Goal: Task Accomplishment & Management: Use online tool/utility

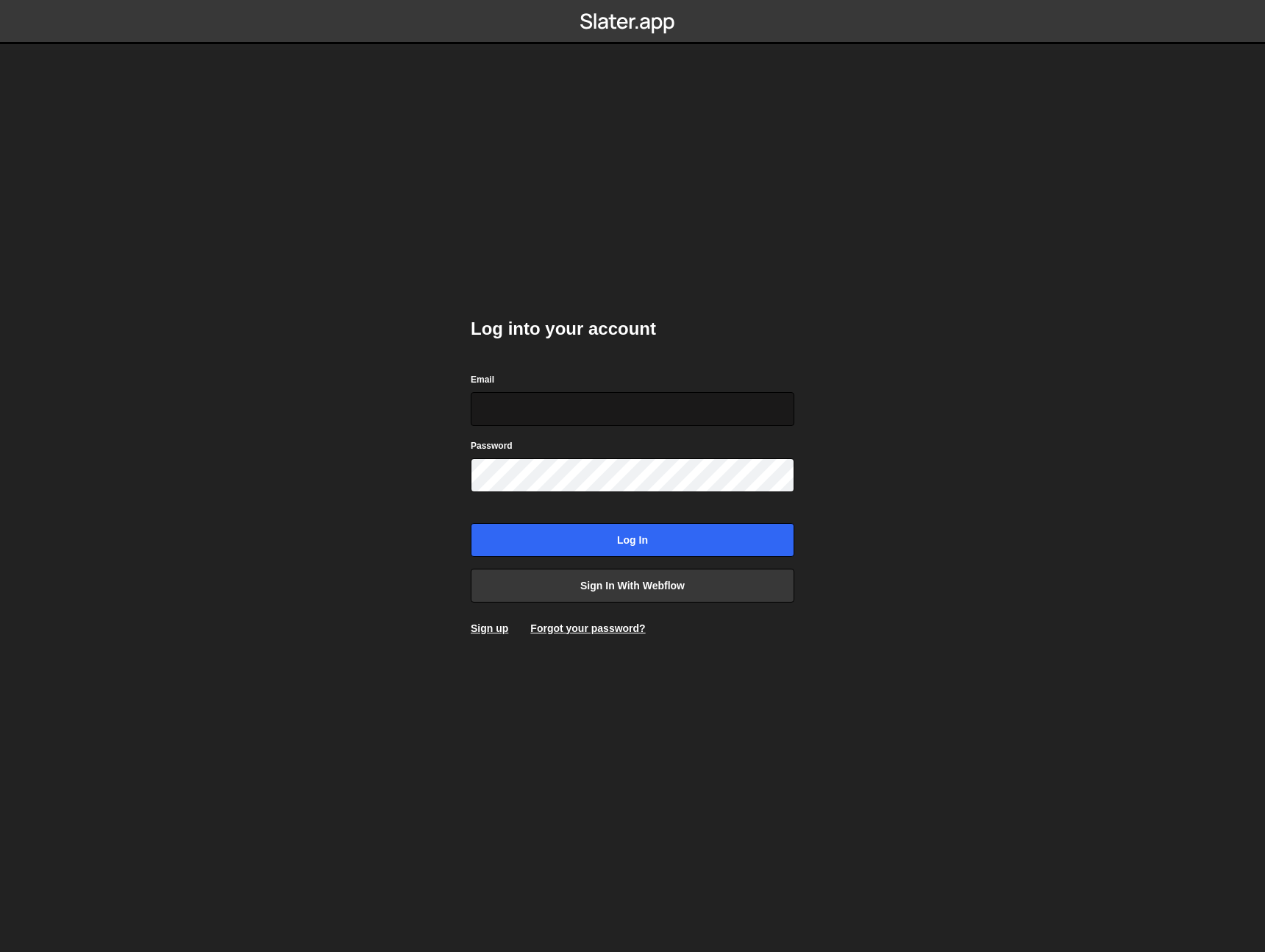
click at [646, 420] on input "Email" at bounding box center [632, 409] width 324 height 34
type input "[PERSON_NAME][EMAIL_ADDRESS][PERSON_NAME][DOMAIN_NAME]"
click at [574, 493] on form "Email [PERSON_NAME][EMAIL_ADDRESS][PERSON_NAME][DOMAIN_NAME] Password Log in" at bounding box center [632, 464] width 324 height 186
click at [470, 523] on input "Log in" at bounding box center [632, 540] width 324 height 34
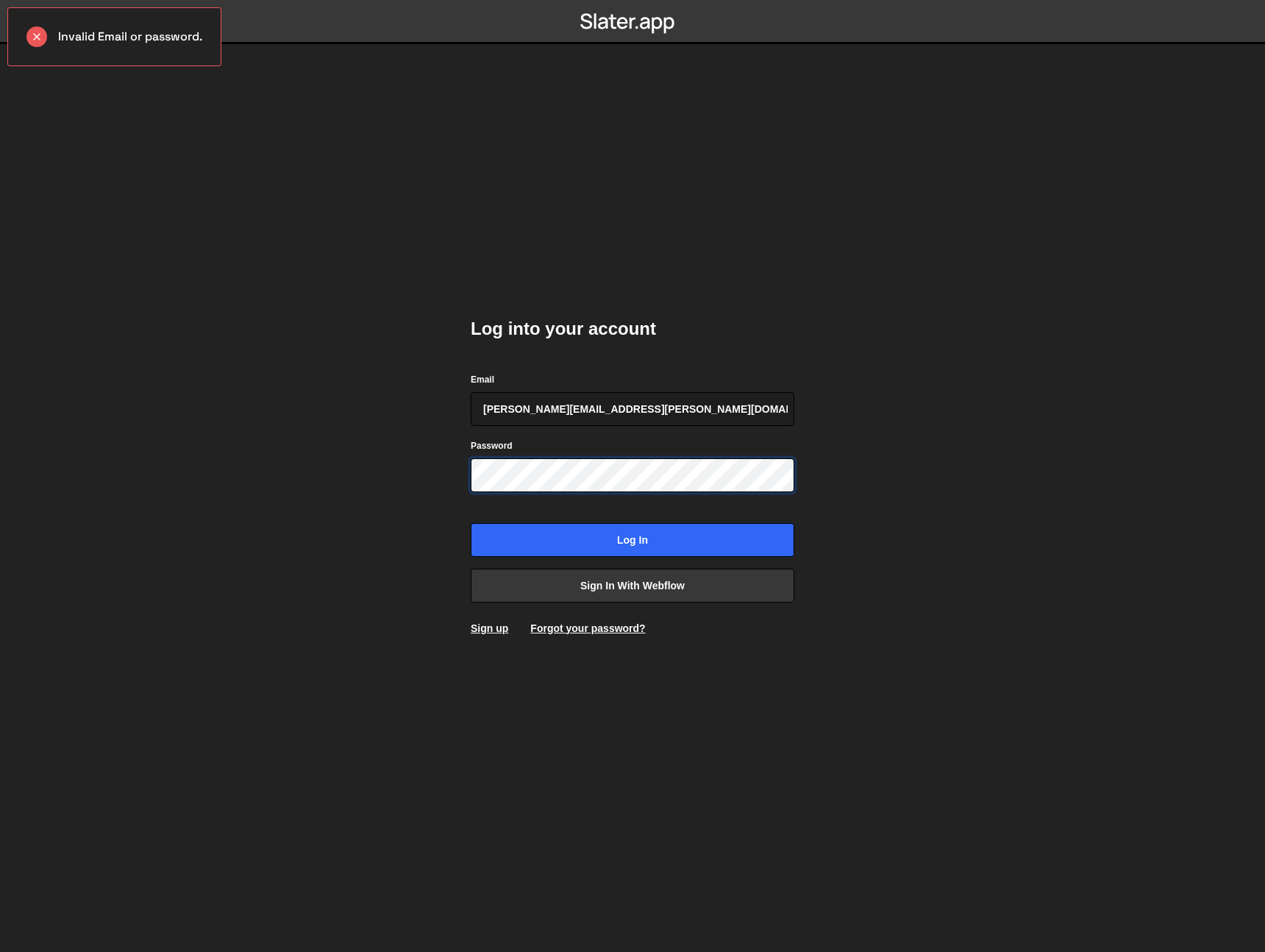
click at [470, 523] on input "Log in" at bounding box center [632, 540] width 324 height 34
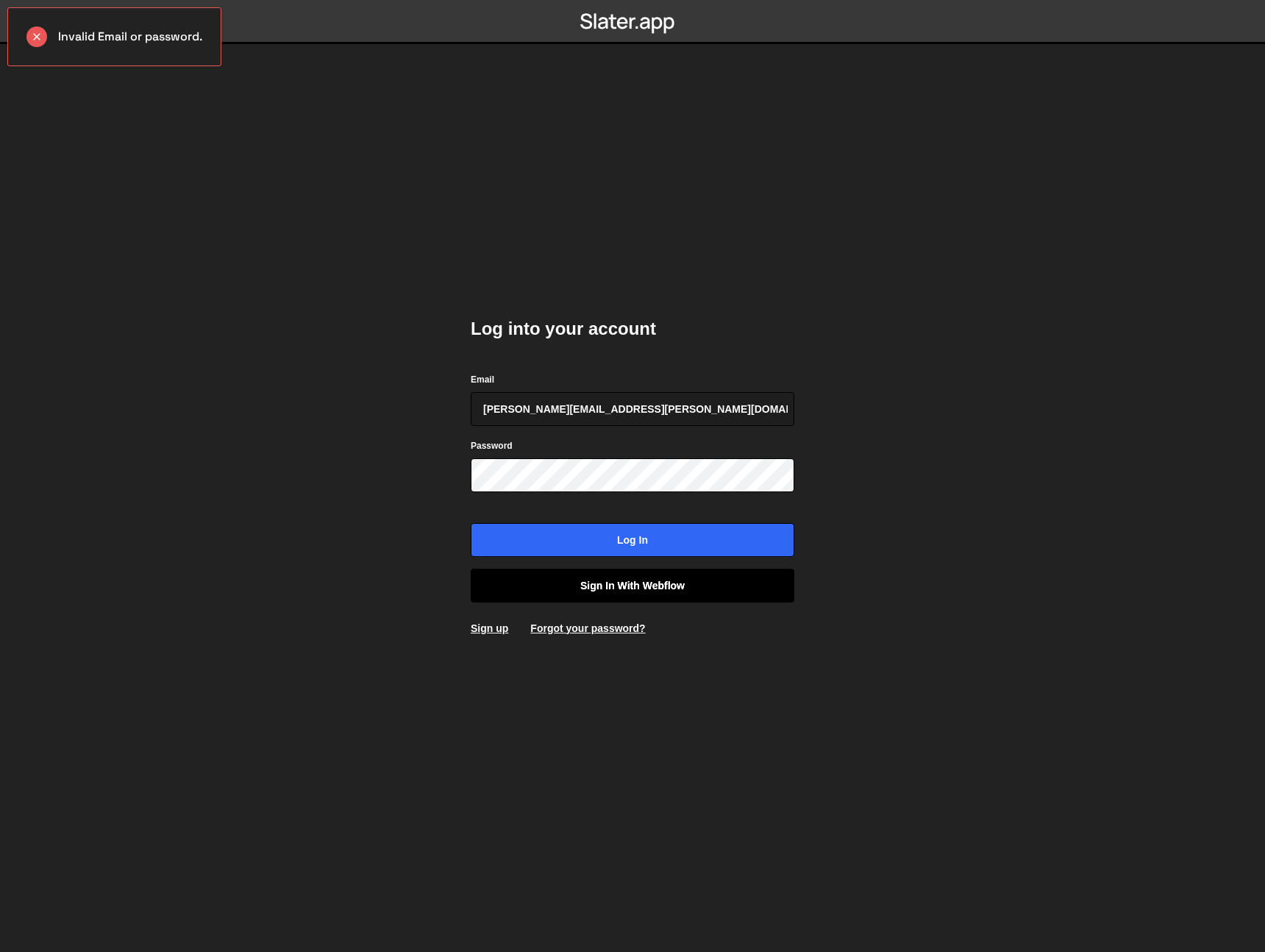
click at [636, 590] on link "Sign in with Webflow" at bounding box center [632, 586] width 324 height 34
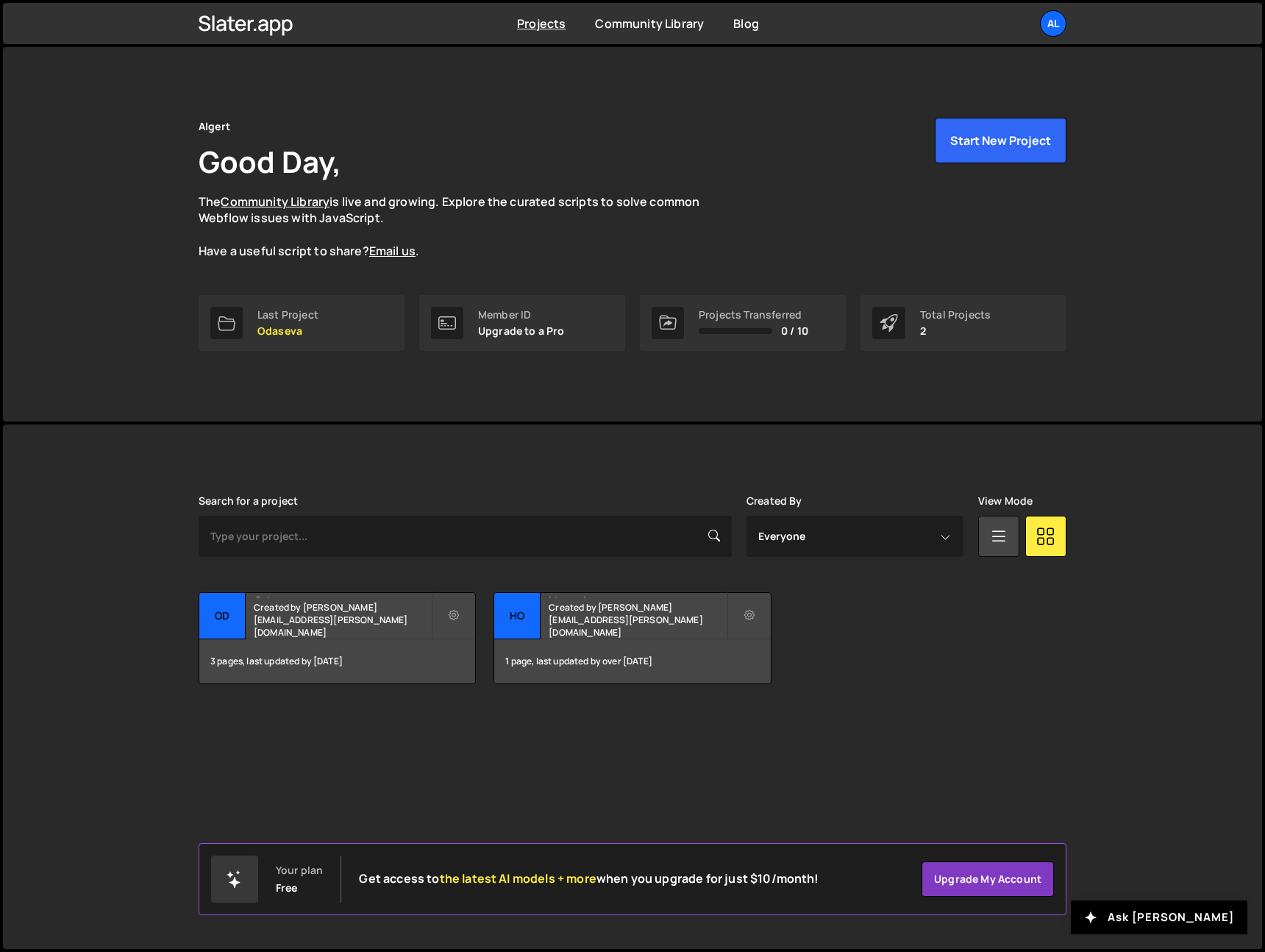
click at [912, 366] on div "Algert Good Day, The Community Library is live and growing. Explore the curated…" at bounding box center [633, 234] width 912 height 374
click at [274, 319] on div "Last Project" at bounding box center [288, 314] width 61 height 12
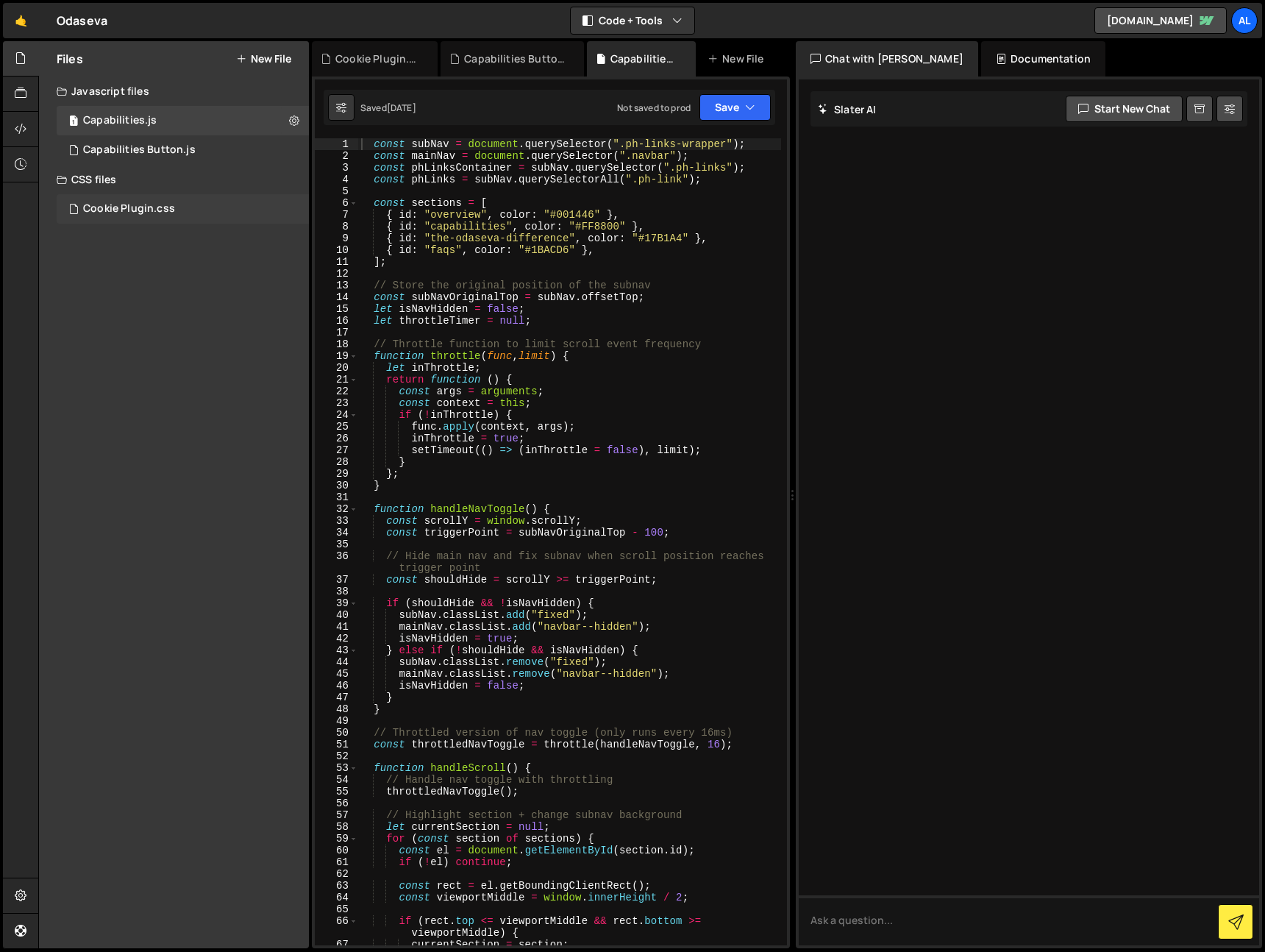
click at [154, 211] on div "Cookie Plugin.css" at bounding box center [129, 209] width 92 height 14
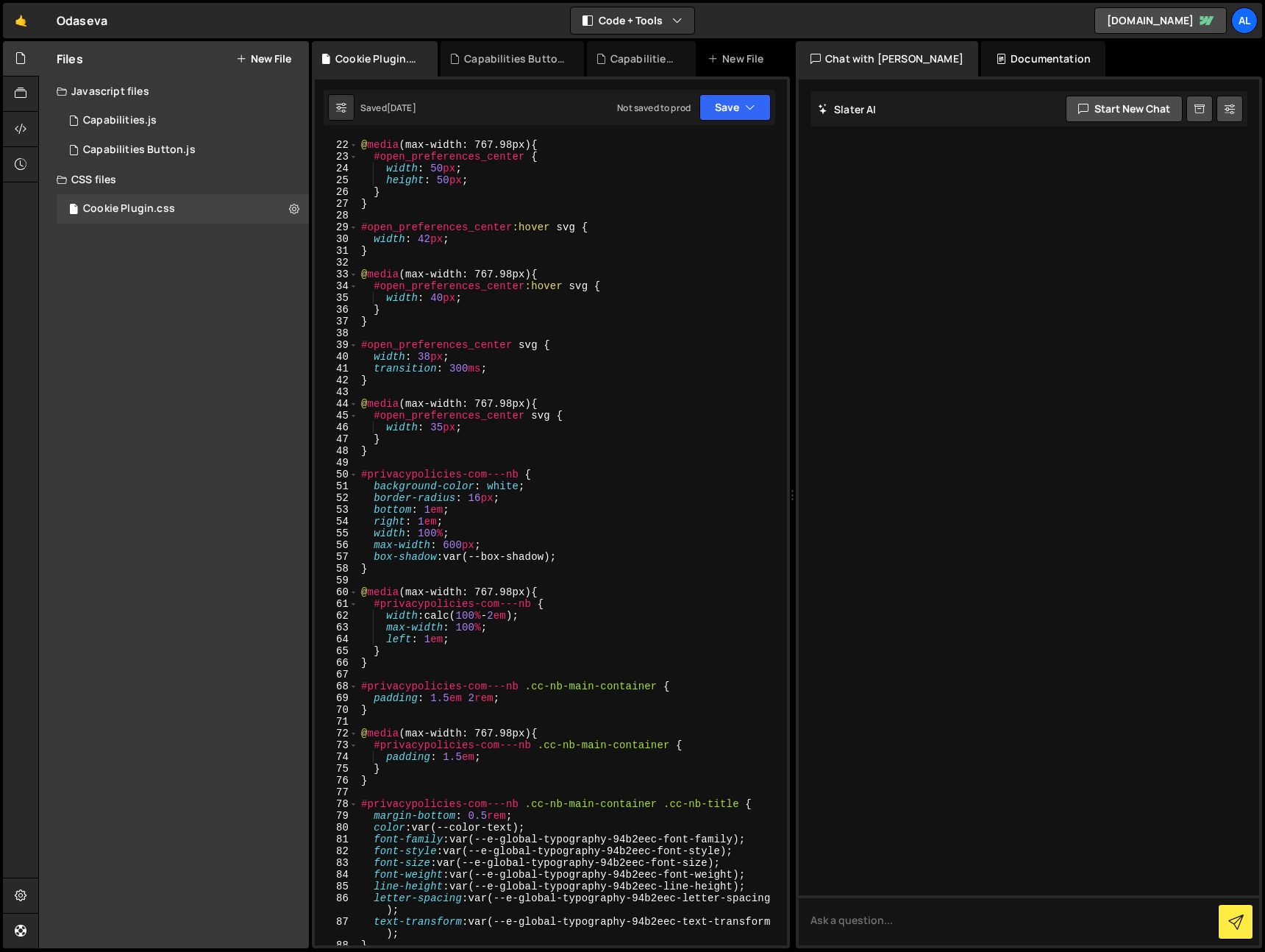
scroll to position [248, 0]
click at [485, 465] on div "@ media (max-width: 767.98px) { #open_preferences_center { width : 50 px ; heig…" at bounding box center [570, 553] width 423 height 830
click at [486, 488] on div "@ media (max-width: 767.98px) { #open_preferences_center { width : 50 px ; heig…" at bounding box center [570, 553] width 423 height 830
type textarea "/*background-color: white;*/"
click at [729, 113] on button "Save" at bounding box center [735, 107] width 71 height 26
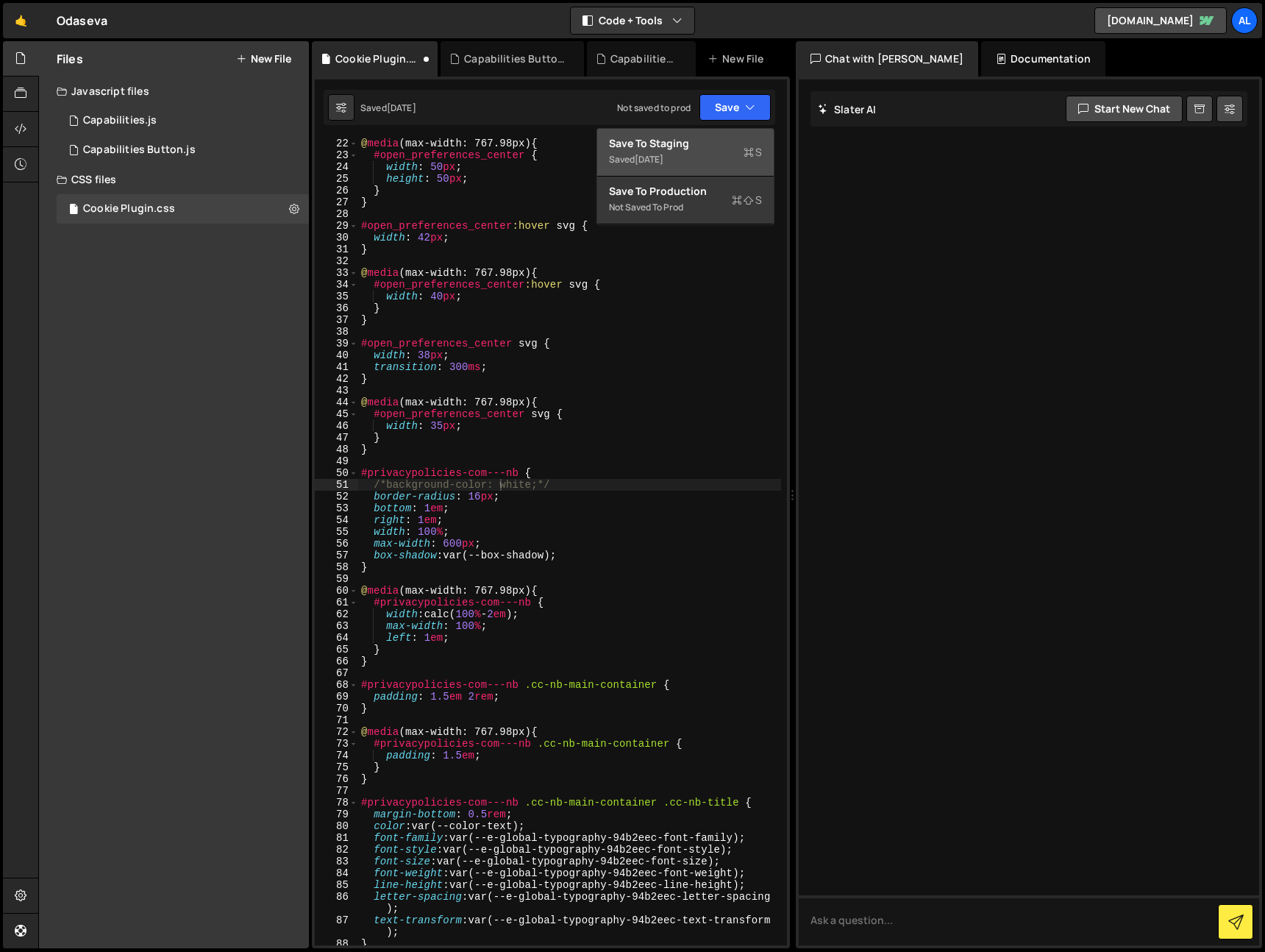
click at [690, 142] on div "Save to Staging S" at bounding box center [685, 143] width 153 height 14
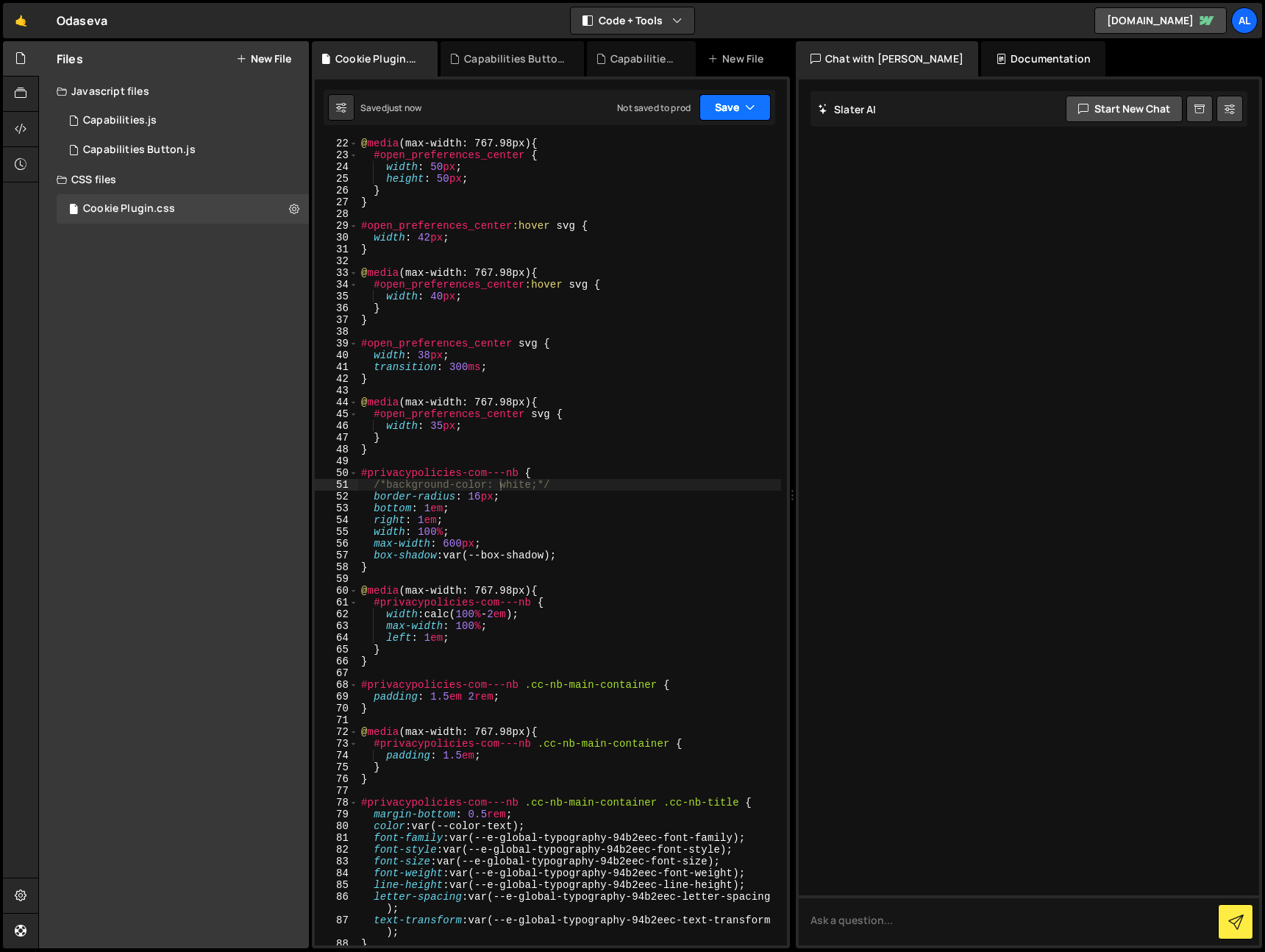
click at [742, 112] on button "Save" at bounding box center [735, 107] width 71 height 26
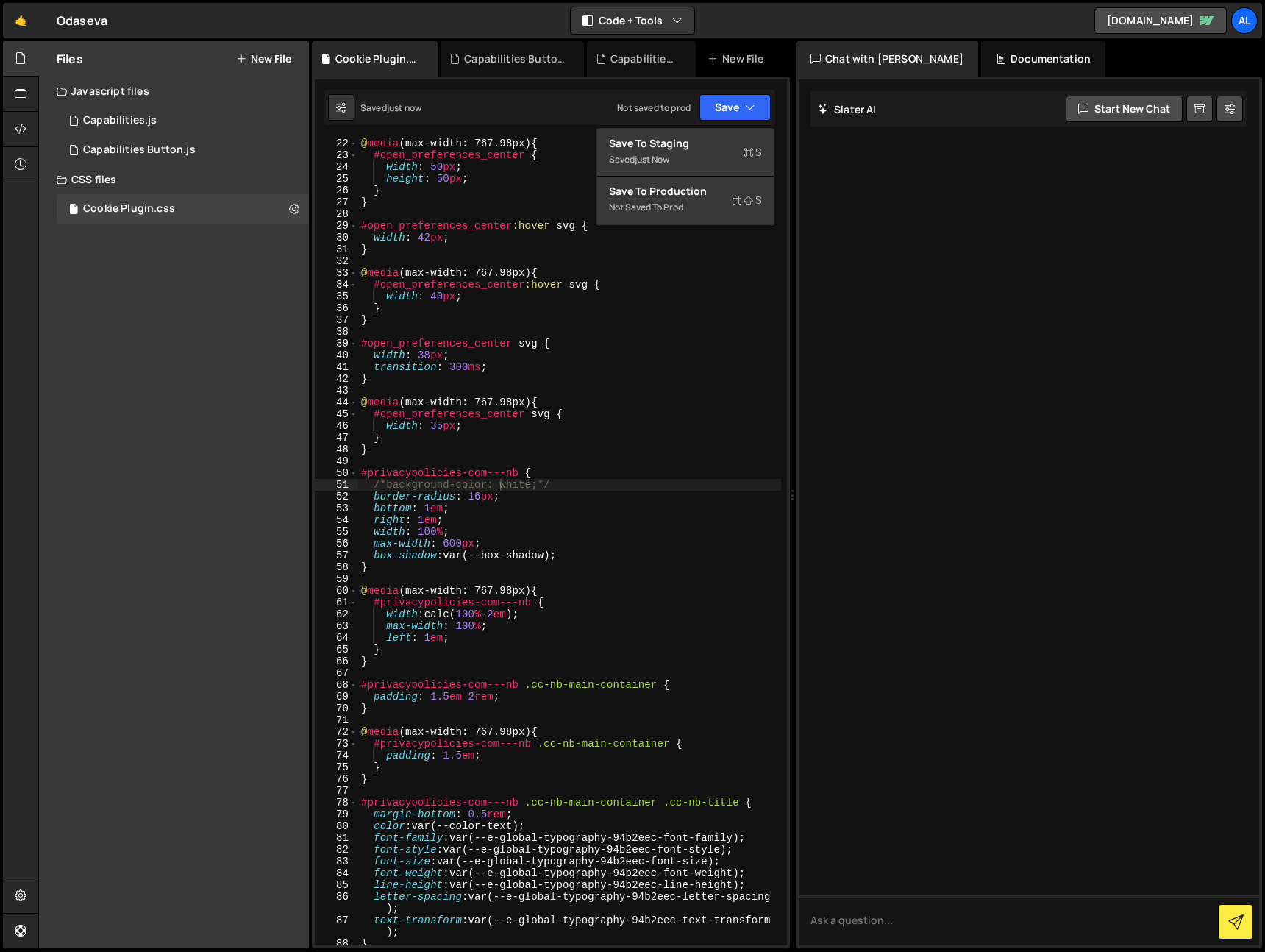
click at [529, 219] on div "@ media (max-width: 767.98px) { #open_preferences_center { width : 50 px ; heig…" at bounding box center [570, 553] width 423 height 830
